Goal: Transaction & Acquisition: Purchase product/service

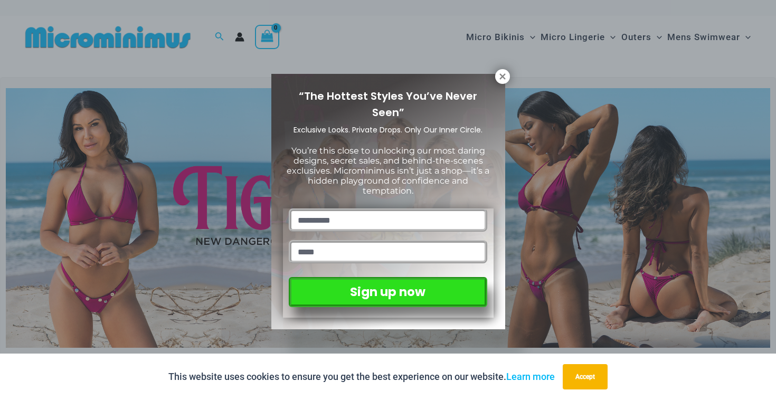
click at [493, 76] on div "“The Hottest Styles You’ve Never Seen” Exclusive Looks. Private Drops. Only Our…" at bounding box center [388, 202] width 234 height 256
click at [501, 74] on icon at bounding box center [502, 76] width 6 height 6
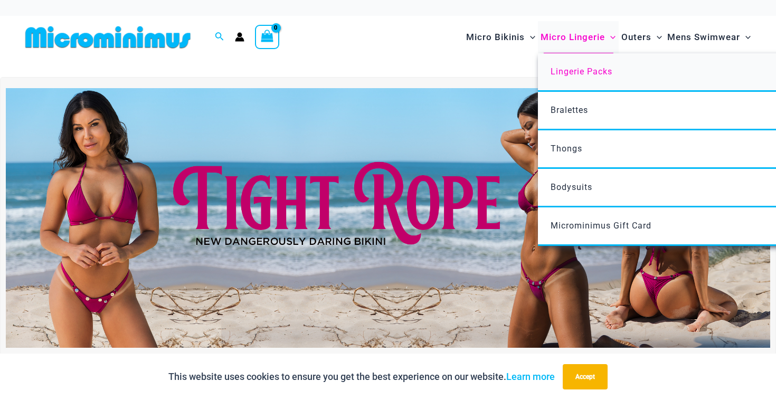
click at [579, 61] on link "Lingerie Packs" at bounding box center [695, 72] width 314 height 39
